Goal: Transaction & Acquisition: Purchase product/service

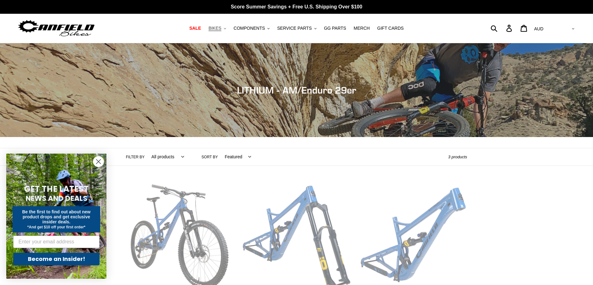
click at [221, 28] on span "BIKES" at bounding box center [214, 28] width 13 height 5
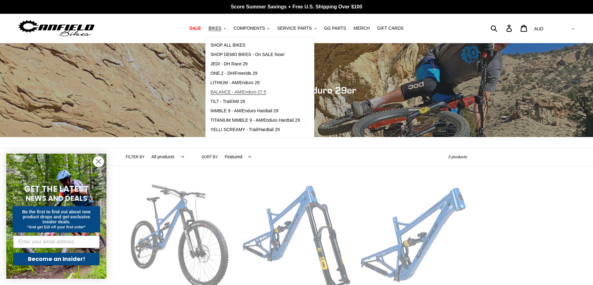
click at [231, 92] on span "BALANCE - AM/Enduro 27.5" at bounding box center [238, 92] width 56 height 5
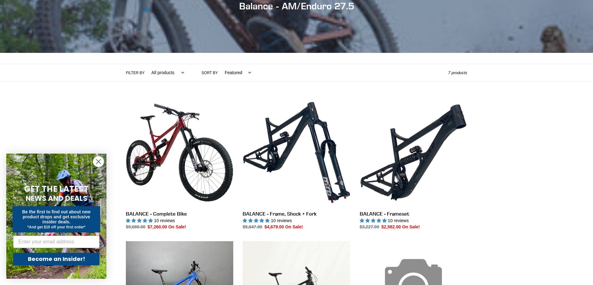
scroll to position [125, 0]
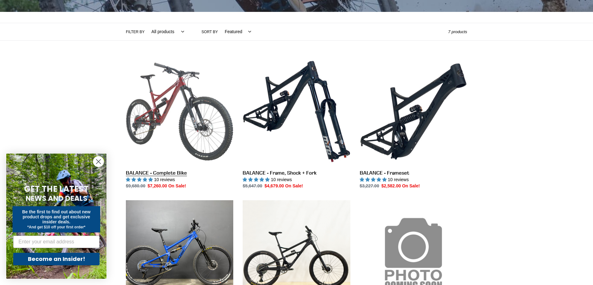
click at [176, 118] on link "BALANCE - Complete Bike" at bounding box center [179, 124] width 107 height 132
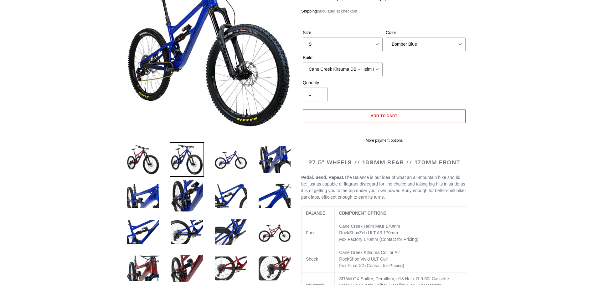
select select "highest-rating"
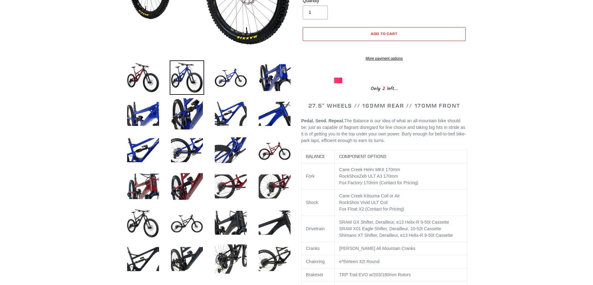
scroll to position [188, 0]
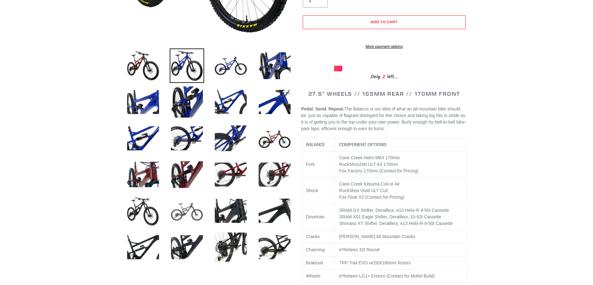
click at [184, 207] on img at bounding box center [187, 211] width 34 height 34
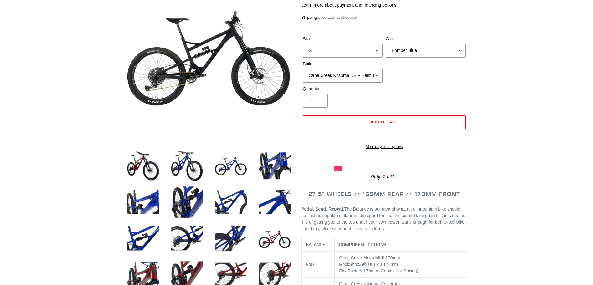
scroll to position [63, 0]
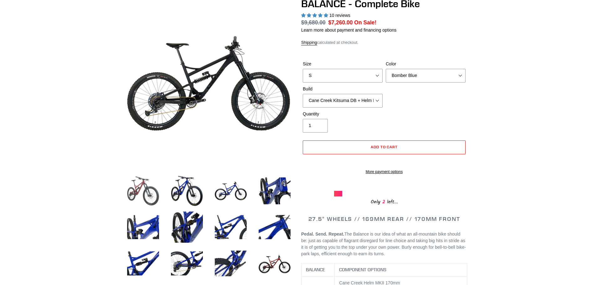
click at [152, 196] on img at bounding box center [143, 191] width 34 height 34
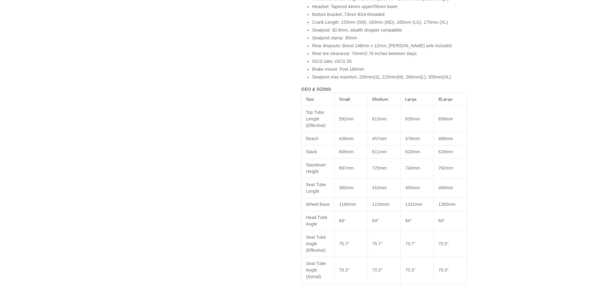
scroll to position [720, 0]
